Goal: Information Seeking & Learning: Learn about a topic

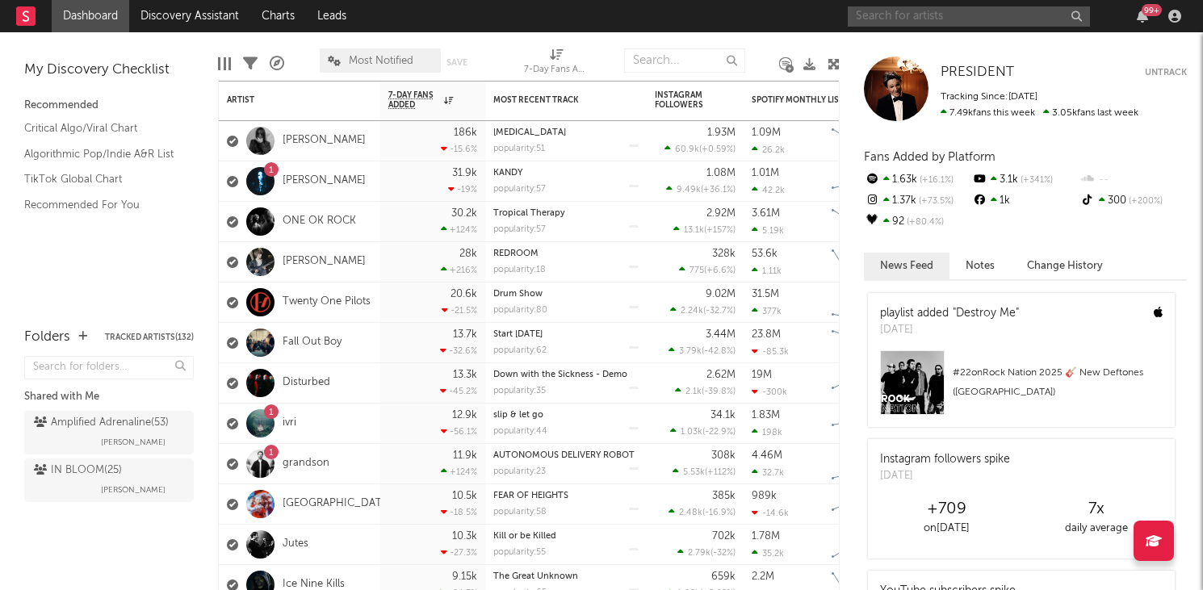
click at [931, 12] on input "text" at bounding box center [968, 16] width 242 height 20
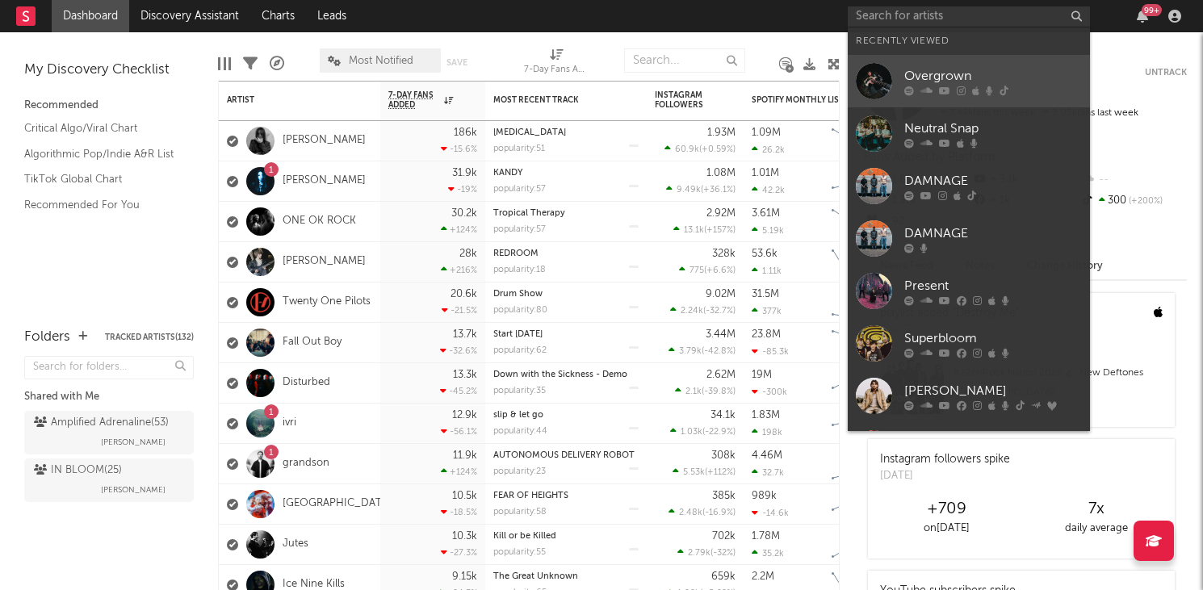
click at [935, 80] on div "Overgrown" at bounding box center [993, 75] width 178 height 19
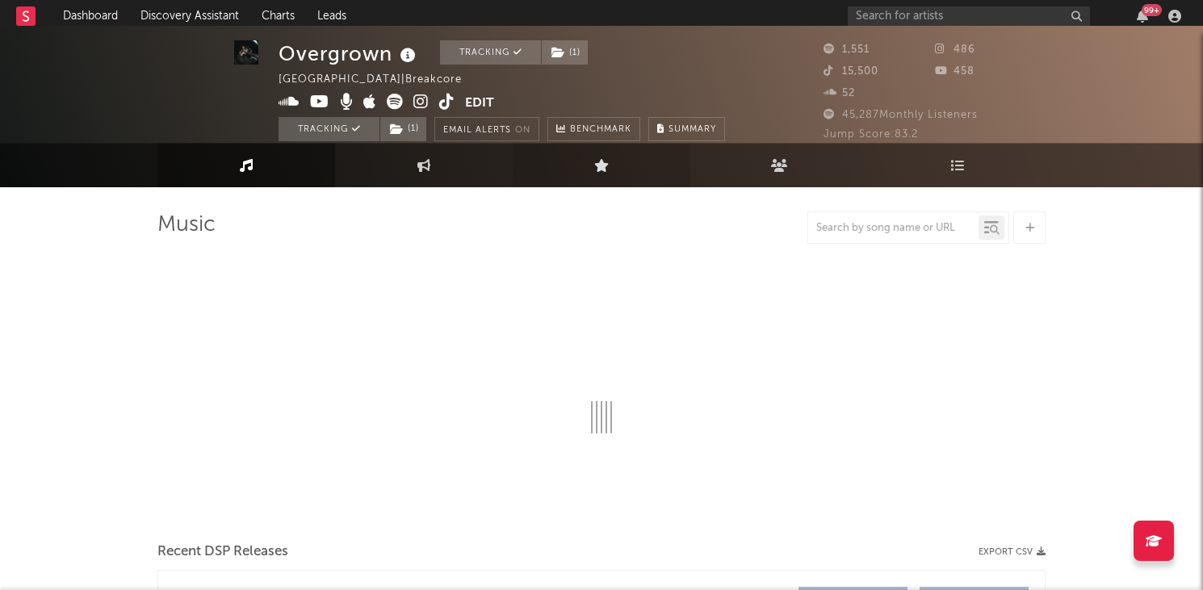
select select "1w"
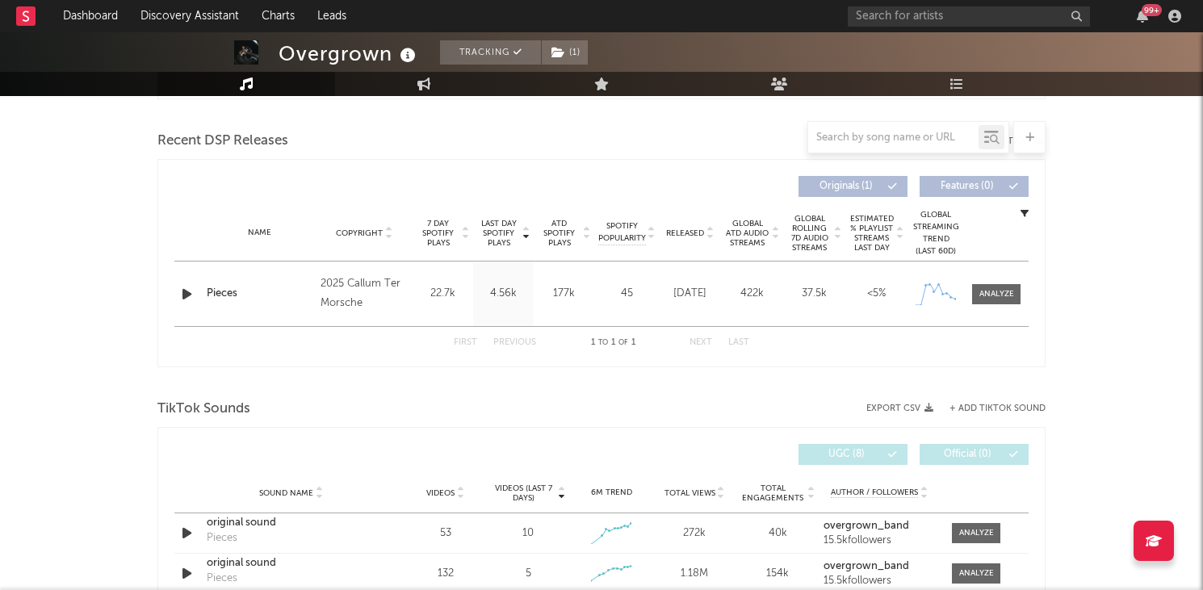
scroll to position [545, 0]
click at [995, 293] on div at bounding box center [996, 294] width 35 height 12
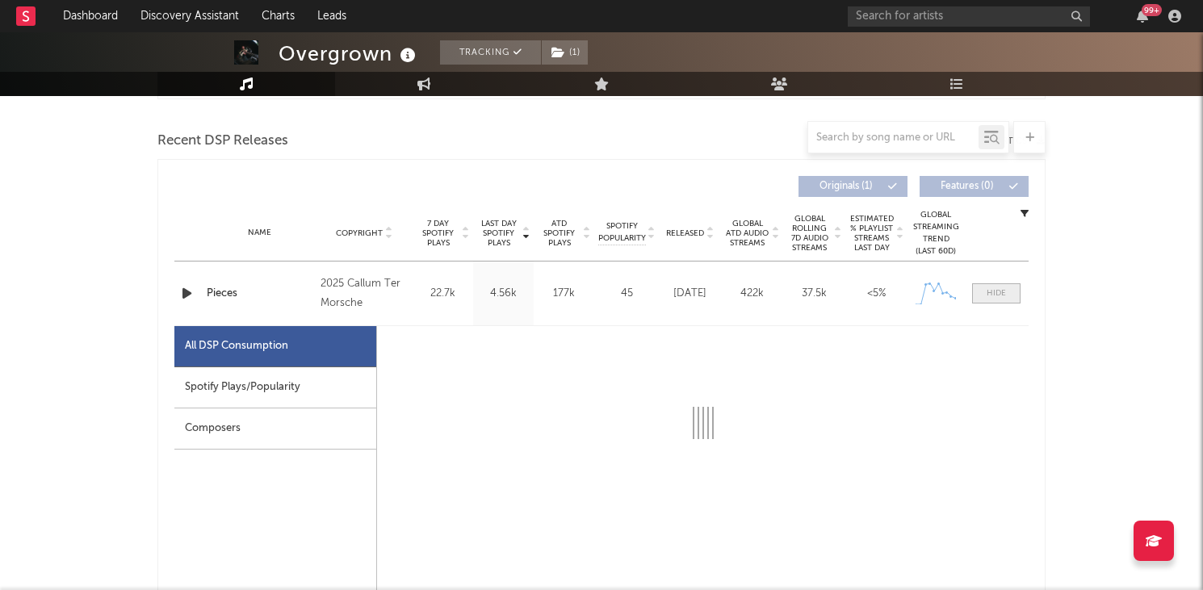
select select "1w"
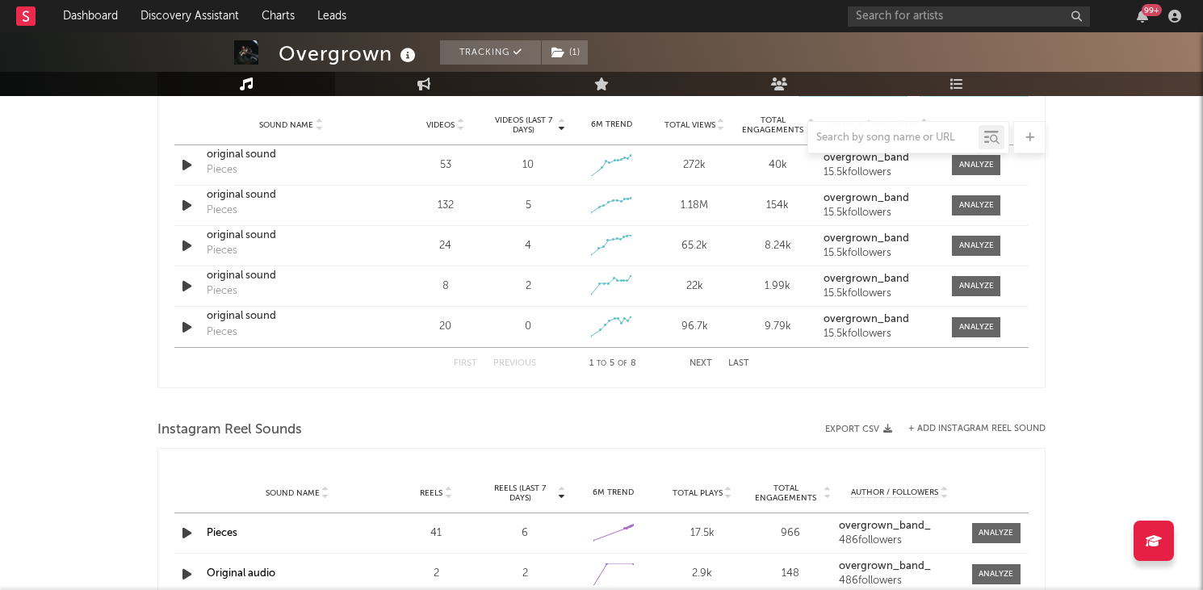
scroll to position [1663, 0]
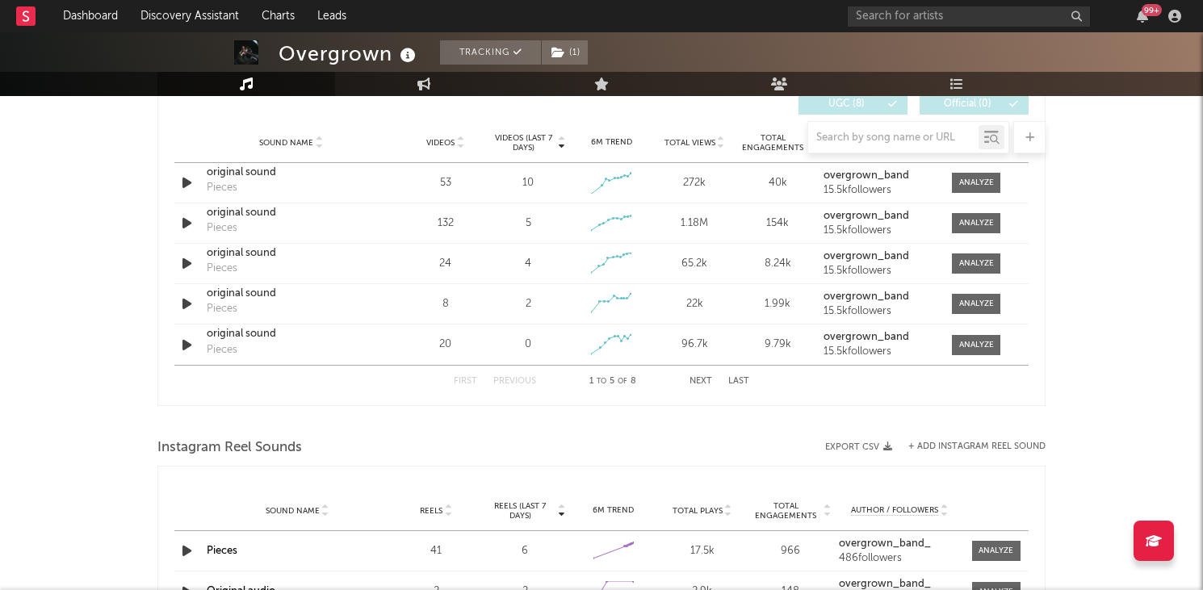
click at [707, 378] on button "Next" at bounding box center [700, 381] width 23 height 9
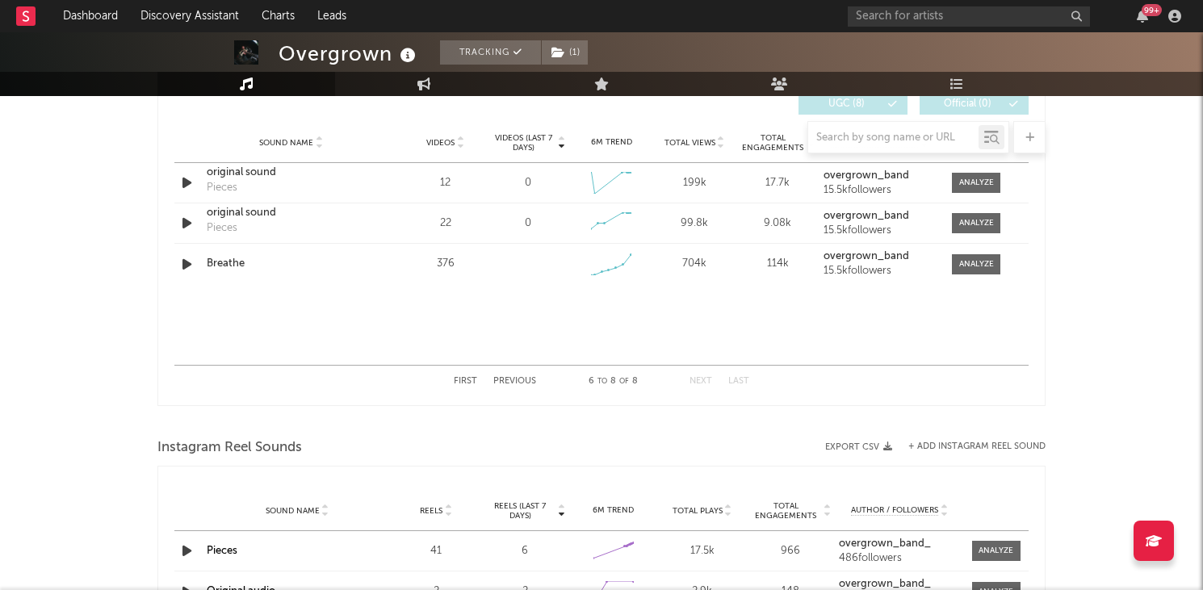
click at [434, 138] on div at bounding box center [601, 137] width 888 height 32
click at [510, 380] on button "Previous" at bounding box center [514, 381] width 43 height 9
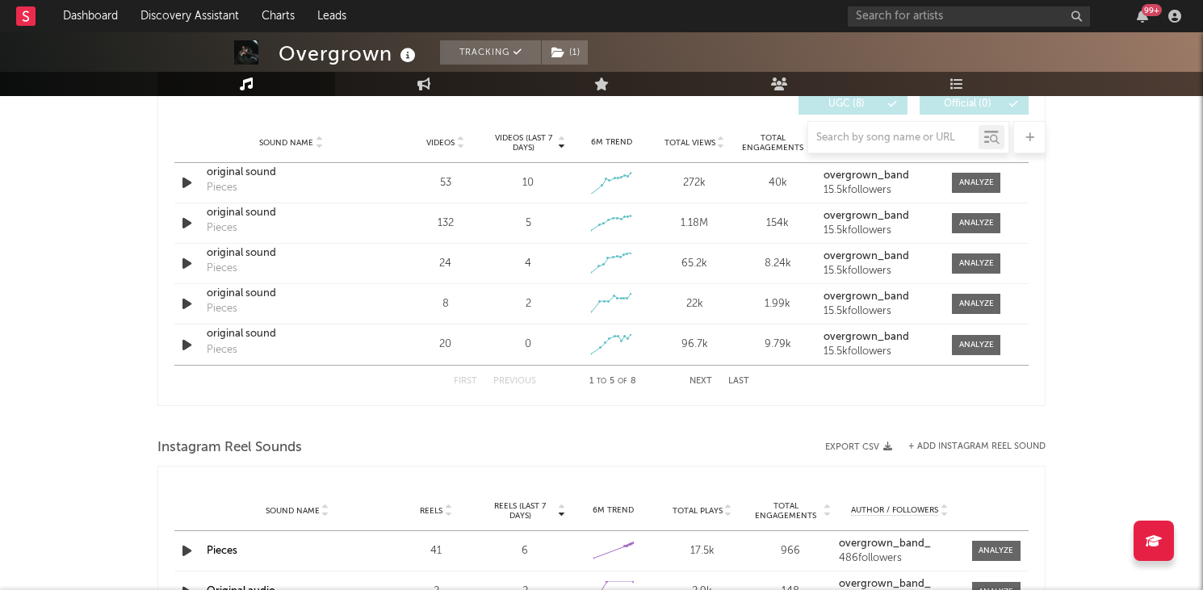
click at [442, 144] on div at bounding box center [601, 137] width 888 height 32
click at [459, 147] on div at bounding box center [601, 137] width 888 height 32
click at [459, 134] on div at bounding box center [601, 137] width 888 height 32
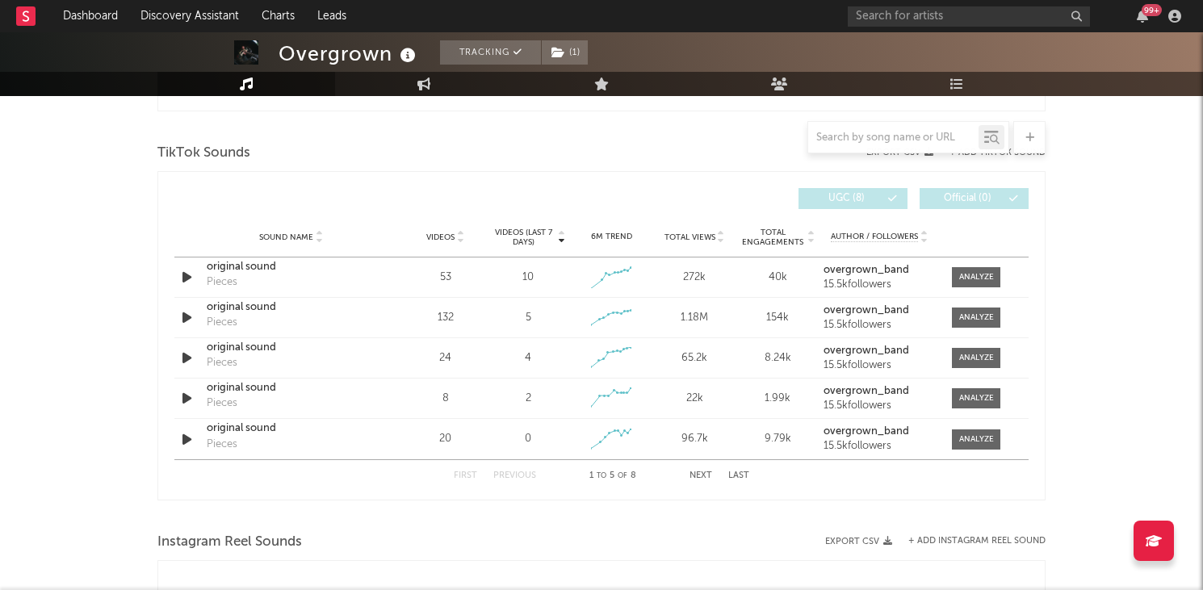
scroll to position [1565, 0]
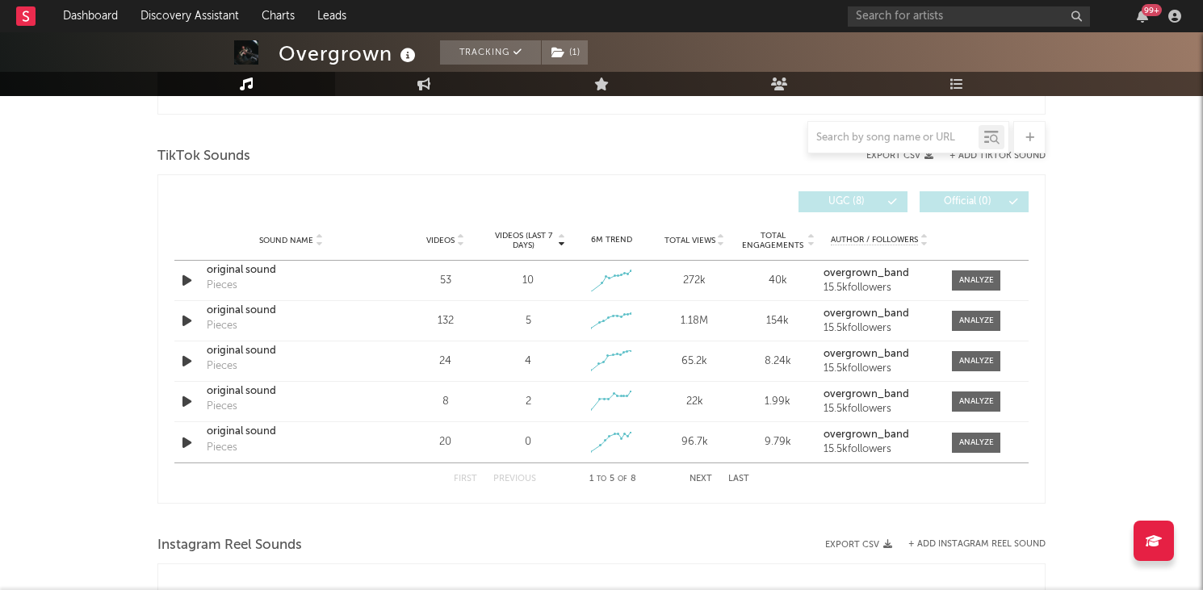
click at [693, 475] on button "Next" at bounding box center [700, 479] width 23 height 9
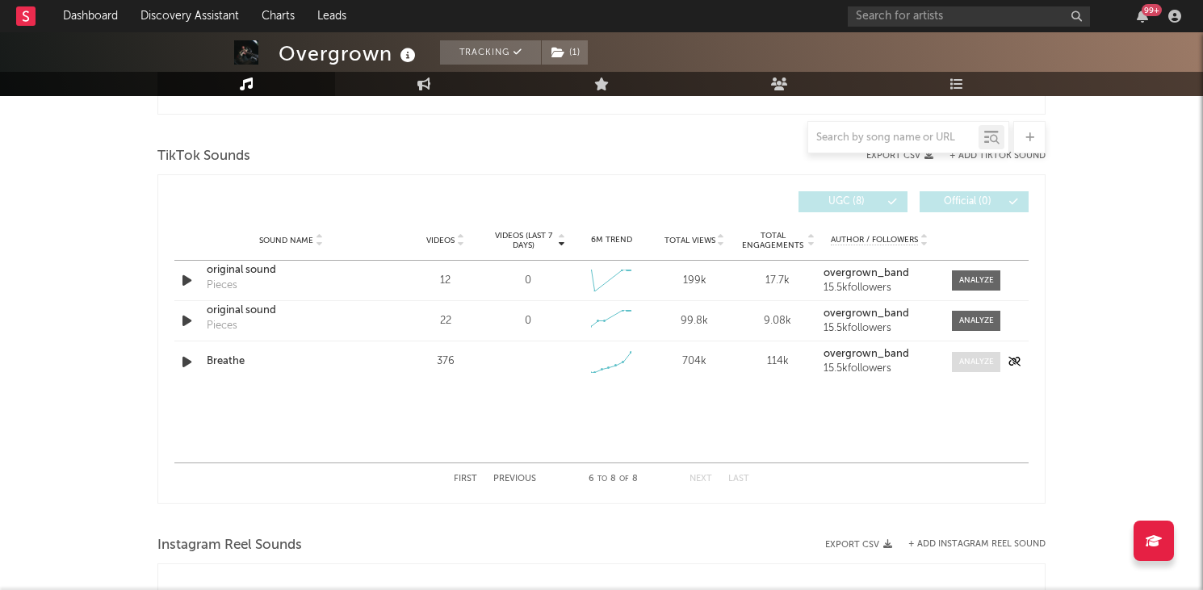
click at [964, 364] on div at bounding box center [976, 362] width 35 height 12
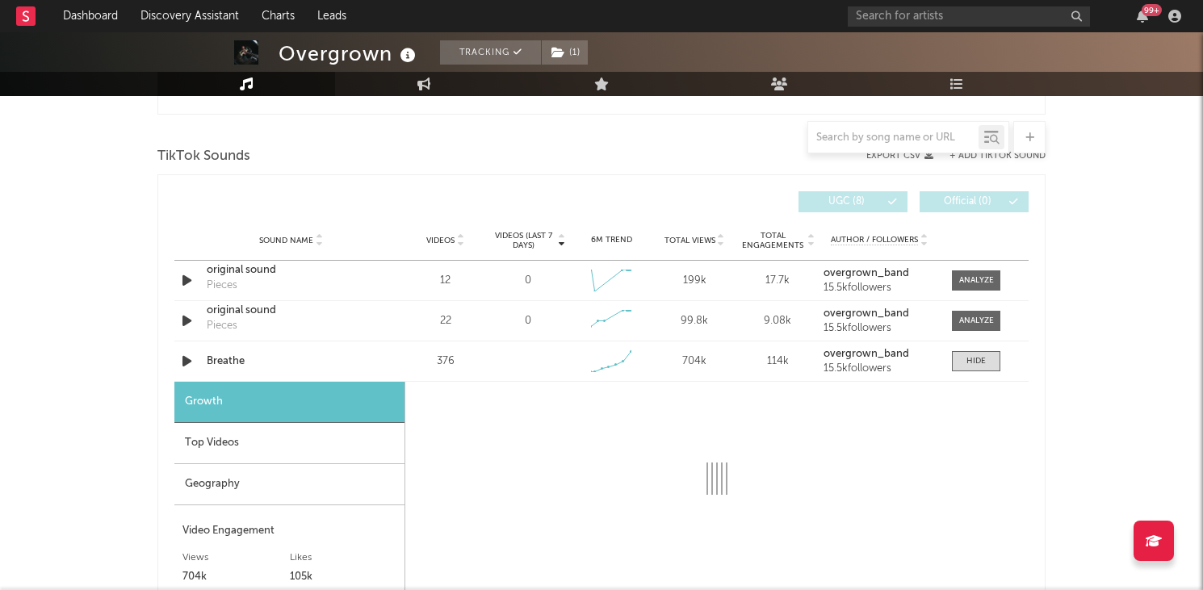
select select "1w"
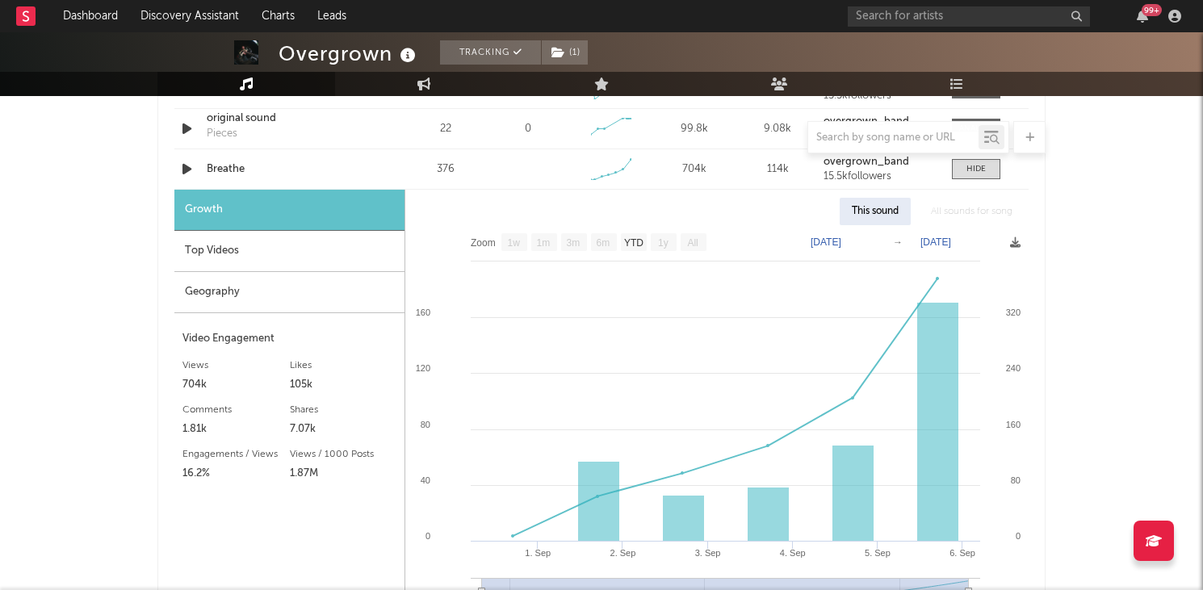
scroll to position [1760, 0]
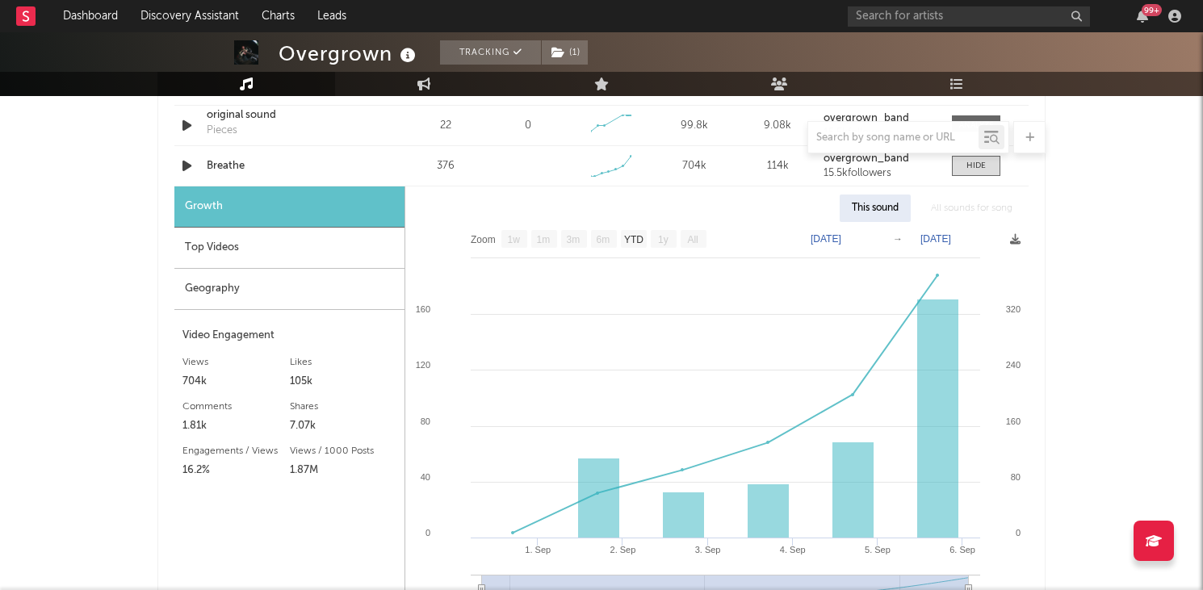
click at [299, 291] on div "Geography" at bounding box center [289, 289] width 230 height 41
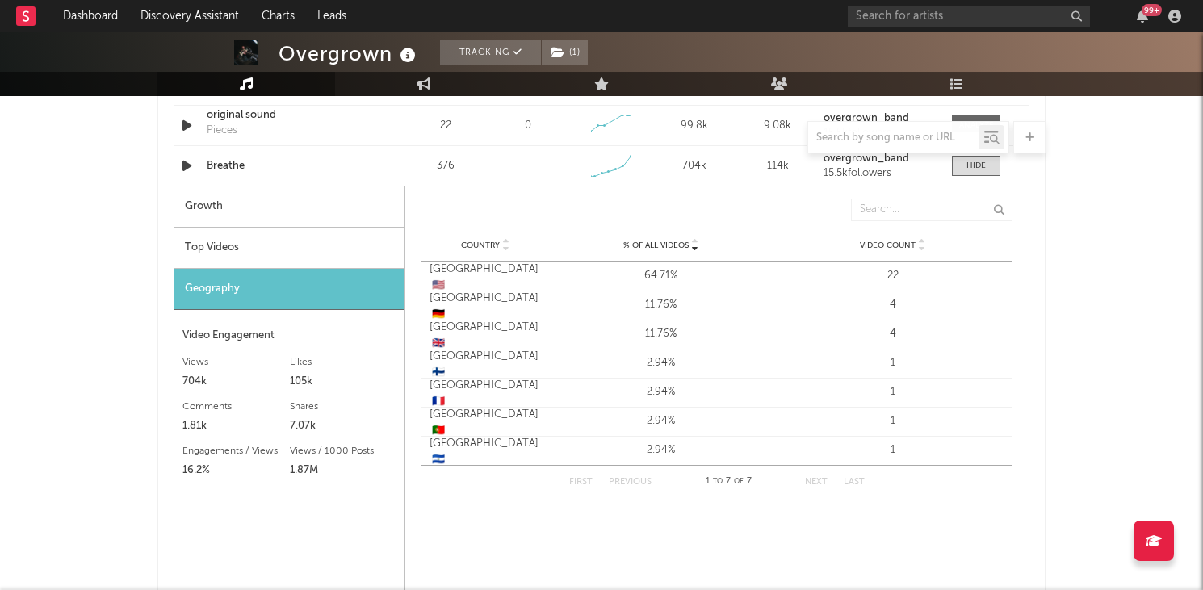
click at [286, 258] on div "Top Videos" at bounding box center [289, 248] width 230 height 41
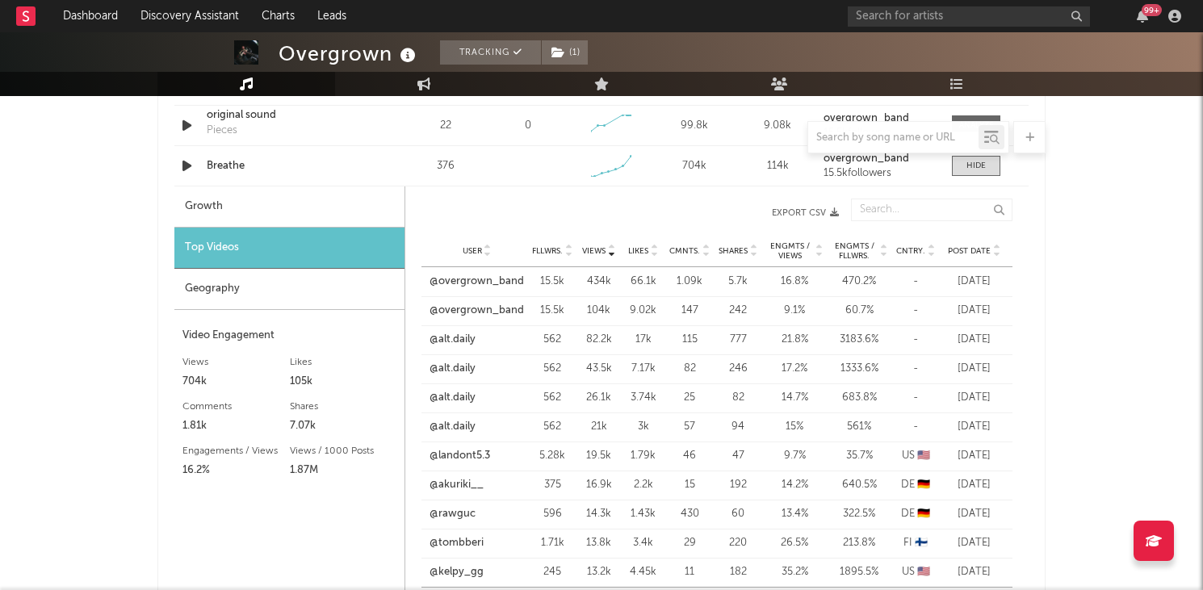
click at [967, 246] on span "Post Date" at bounding box center [969, 251] width 43 height 10
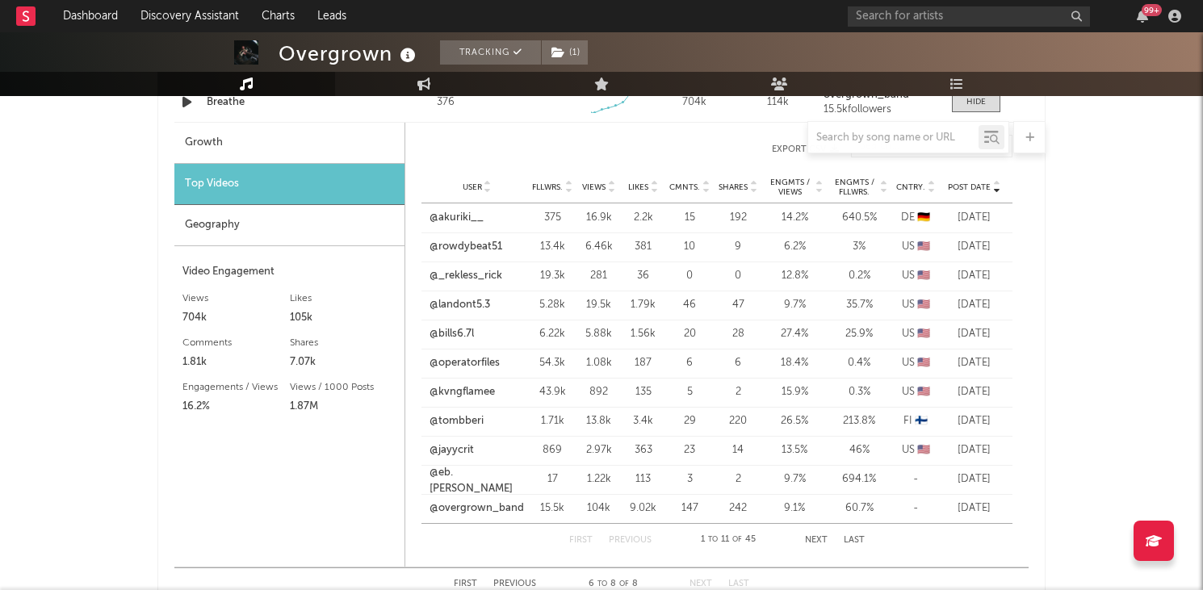
scroll to position [1827, 0]
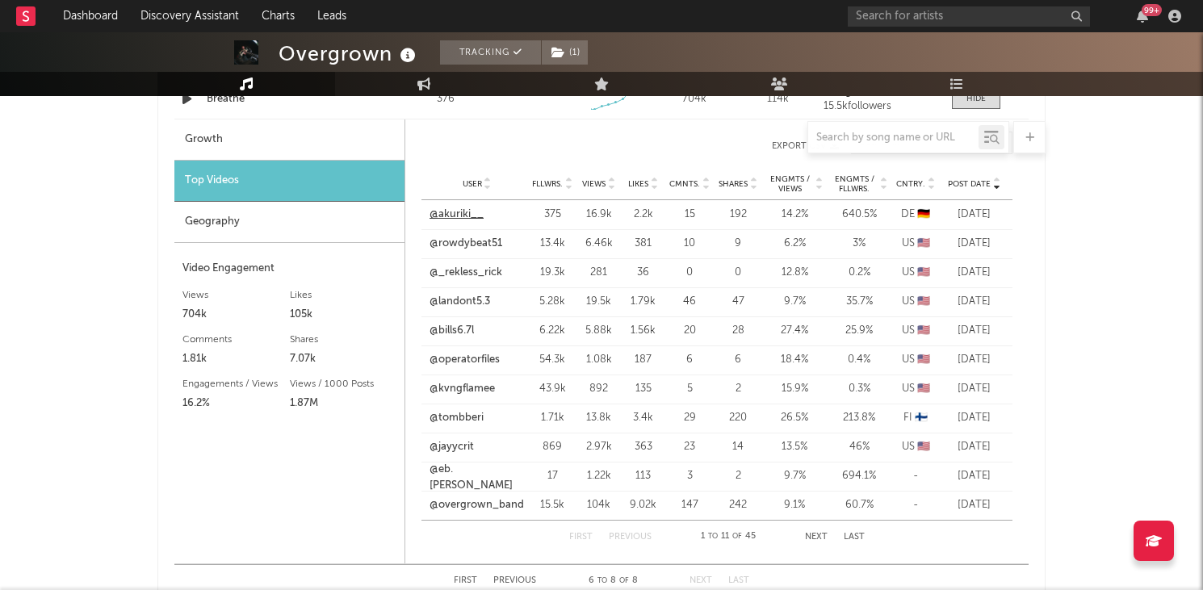
click at [459, 212] on link "@akuriki__" at bounding box center [456, 215] width 54 height 16
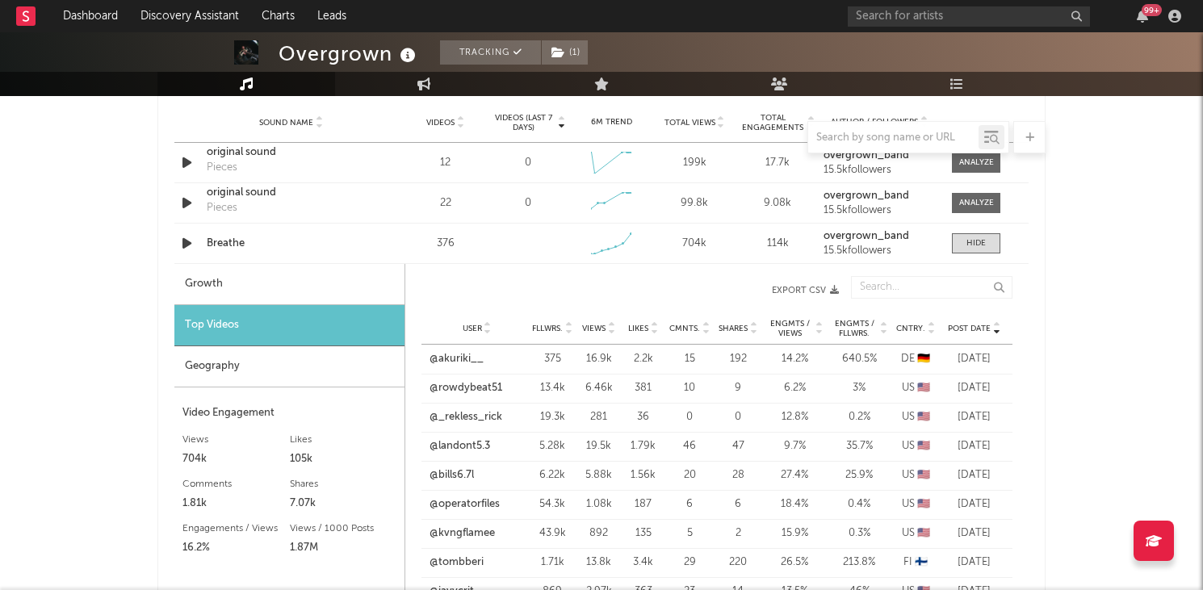
scroll to position [1685, 0]
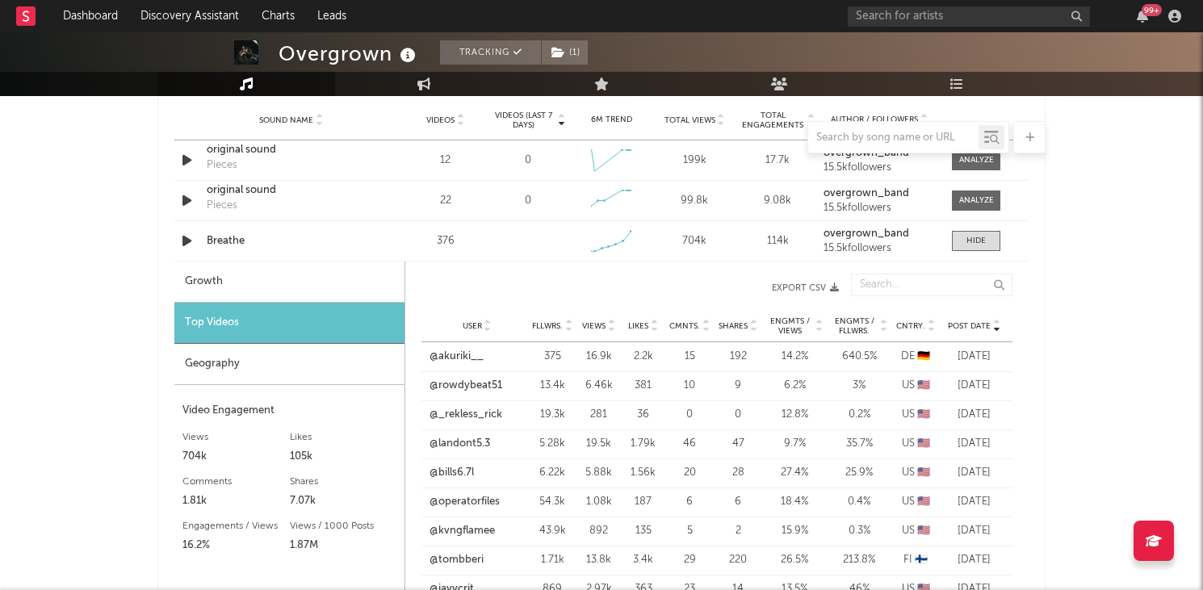
click at [601, 327] on span "Views" at bounding box center [593, 326] width 23 height 10
click at [449, 418] on link "@alt.daily" at bounding box center [452, 415] width 46 height 16
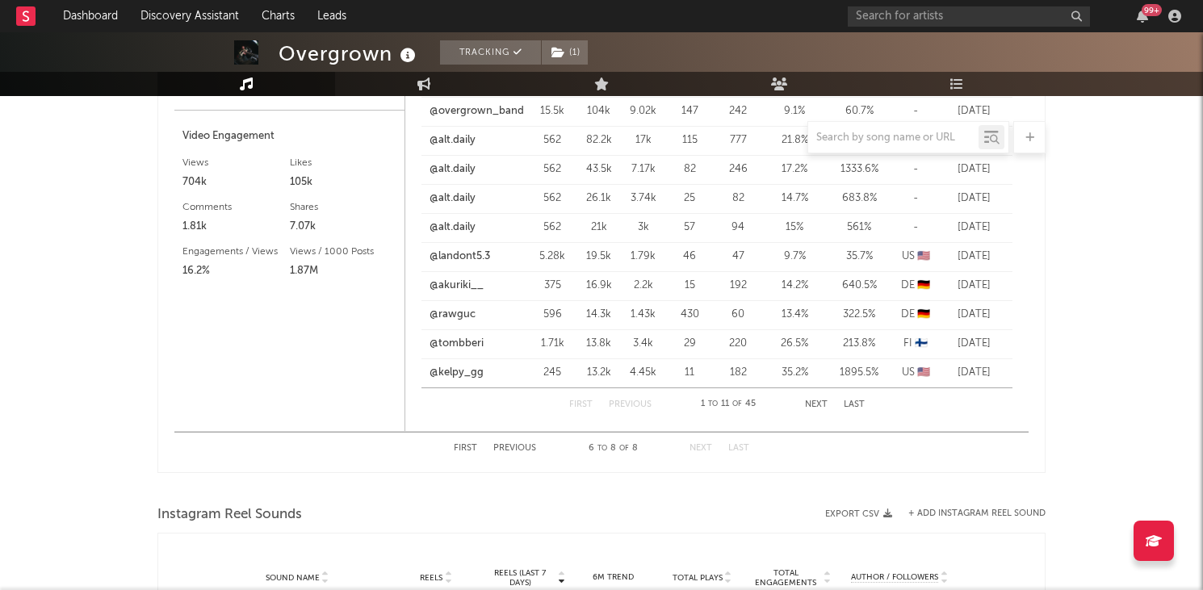
scroll to position [1960, 0]
